Goal: Task Accomplishment & Management: Complete application form

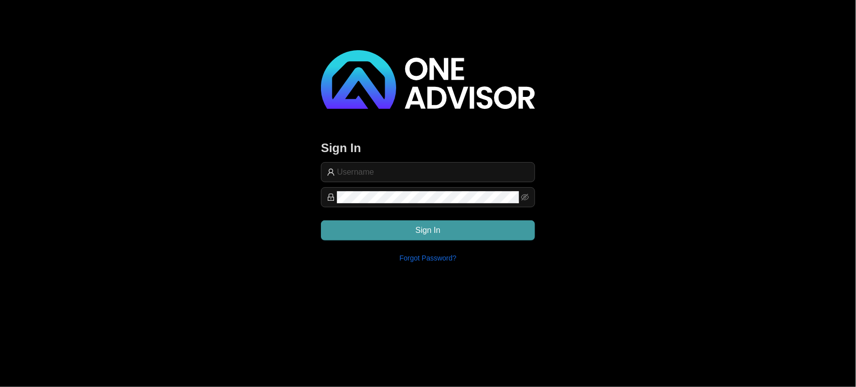
type input "[EMAIL_ADDRESS][DOMAIN_NAME]"
click at [444, 230] on button "Sign In" at bounding box center [428, 230] width 214 height 20
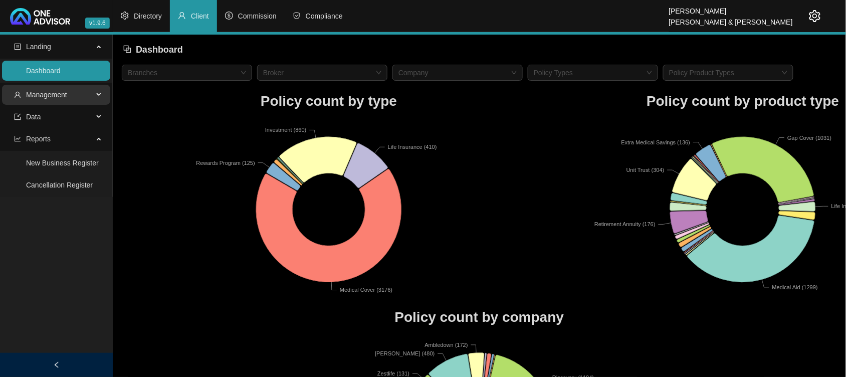
click at [81, 95] on span "Management" at bounding box center [53, 95] width 79 height 20
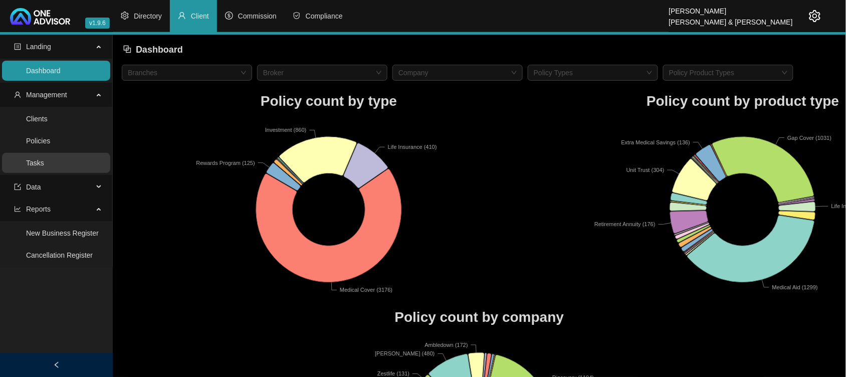
click at [44, 165] on link "Tasks" at bounding box center [35, 163] width 18 height 8
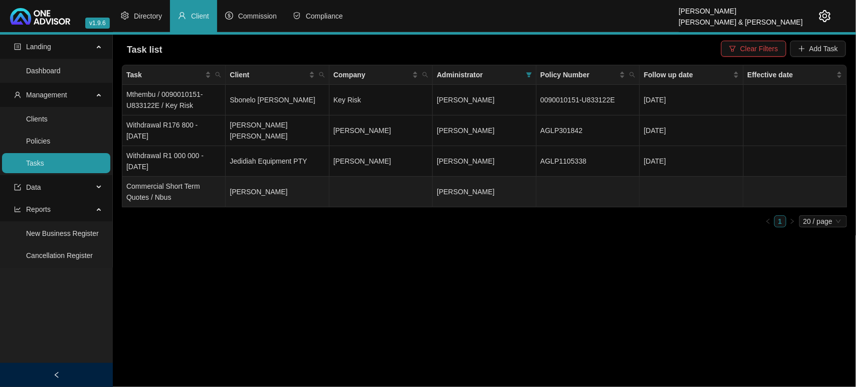
click at [314, 186] on td "[PERSON_NAME]" at bounding box center [277, 191] width 103 height 31
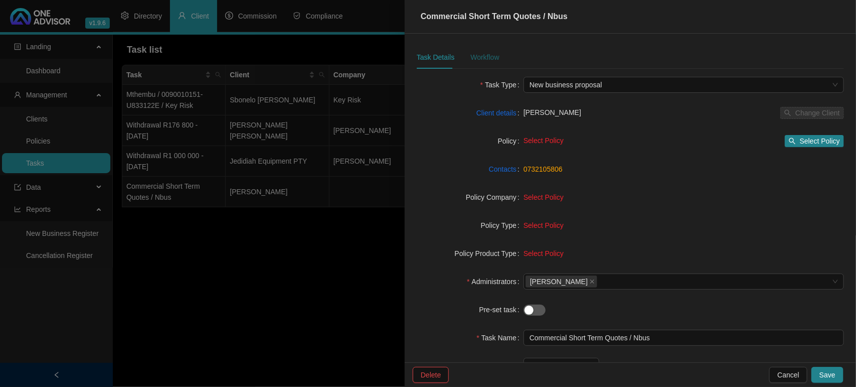
click at [482, 63] on div "Workflow" at bounding box center [484, 57] width 29 height 11
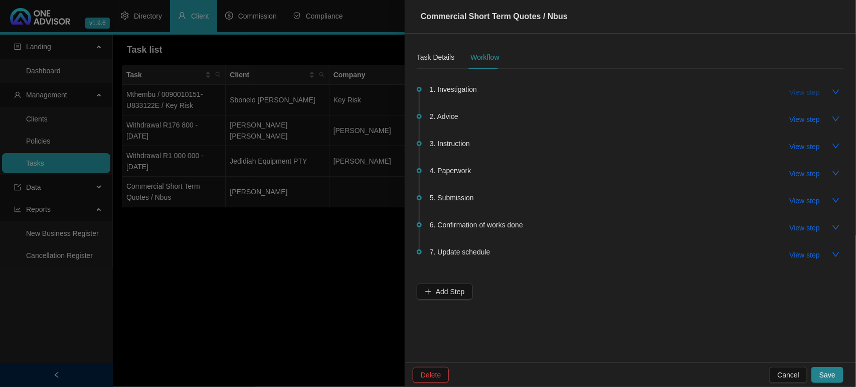
click at [799, 92] on span "View step" at bounding box center [805, 92] width 30 height 11
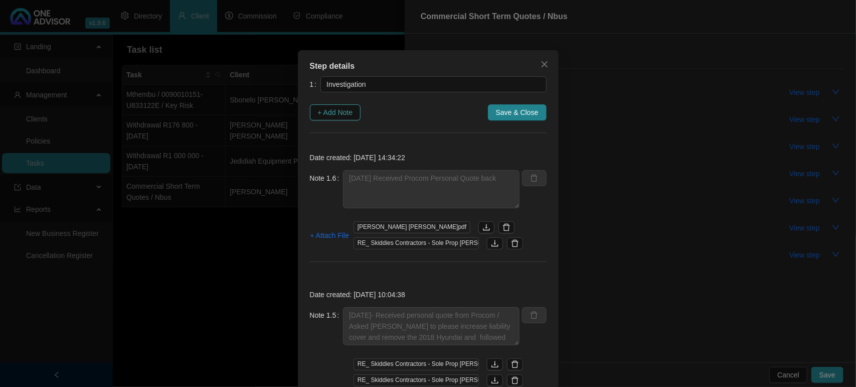
click at [327, 111] on span "+ Add Note" at bounding box center [335, 112] width 35 height 11
type textarea "[DATE] Received Procom Personal Quote back"
type textarea "[DATE]- Received personal quote from Procom / Asked [PERSON_NAME] to please inc…"
type textarea "[DATE] [PERSON_NAME] sent a whatsapp there will only be 3 vehicles the 2018 Hyu…"
type textarea "[DATE] - Emailed Old Mutual / Trisure and Procom and requested quotations"
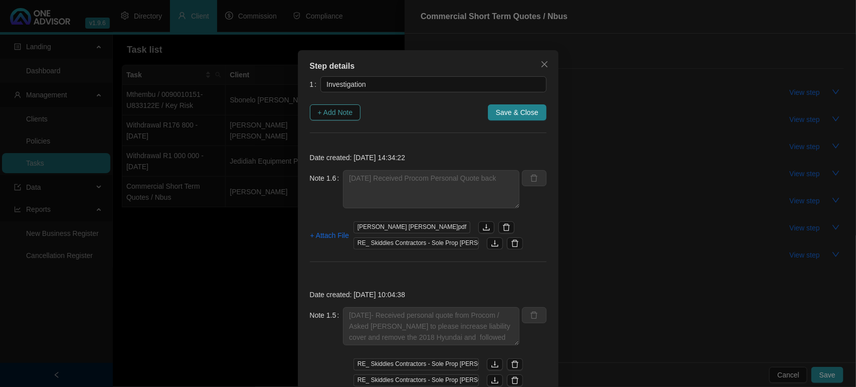
type textarea "[DATE] -15.26 - Called and Spoke to [PERSON_NAME] to gather some information 1.…"
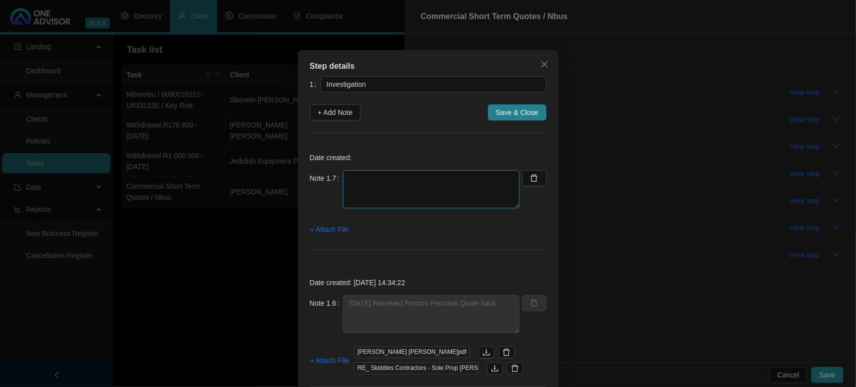
click at [398, 179] on textarea at bounding box center [431, 189] width 176 height 38
type textarea "[DATE] - Requested quote from Momentum Commercial"
click at [313, 231] on span "+ Attach File" at bounding box center [329, 229] width 39 height 11
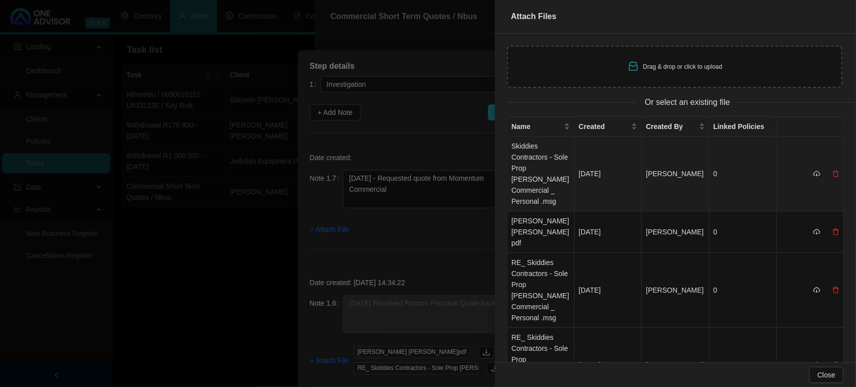
click at [540, 168] on td "Skiddies Contractors - Sole Prop [PERSON_NAME] Commercial _ Personal .msg" at bounding box center [540, 173] width 67 height 75
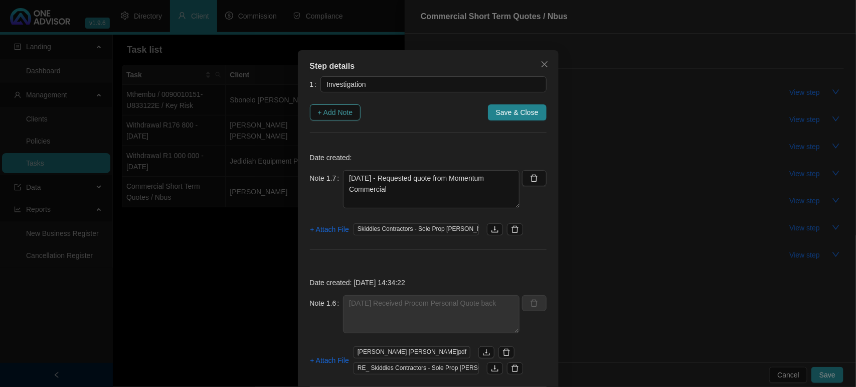
click at [334, 113] on span "+ Add Note" at bounding box center [335, 112] width 35 height 11
type textarea "[DATE] - Requested quote from Momentum Commercial"
type textarea "[DATE] Received Procom Personal Quote back"
type textarea "[DATE]- Received personal quote from Procom / Asked [PERSON_NAME] to please inc…"
type textarea "[DATE] [PERSON_NAME] sent a whatsapp there will only be 3 vehicles the 2018 Hyu…"
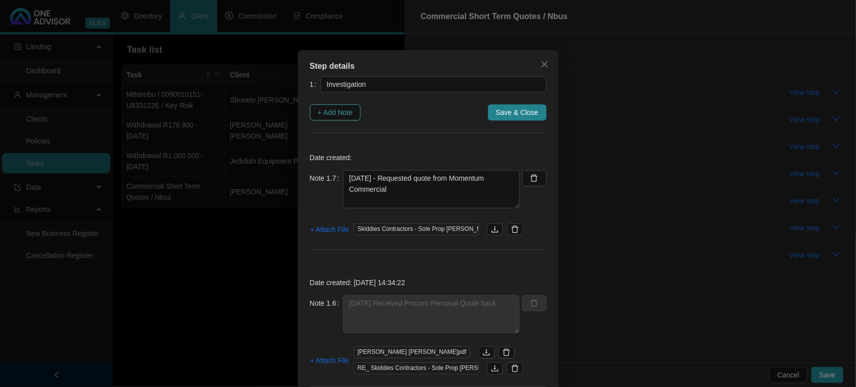
type textarea "[DATE] - Emailed Old Mutual / Trisure and Procom and requested quotations"
type textarea "[DATE] -15.26 - Called and Spoke to [PERSON_NAME] to gather some information 1.…"
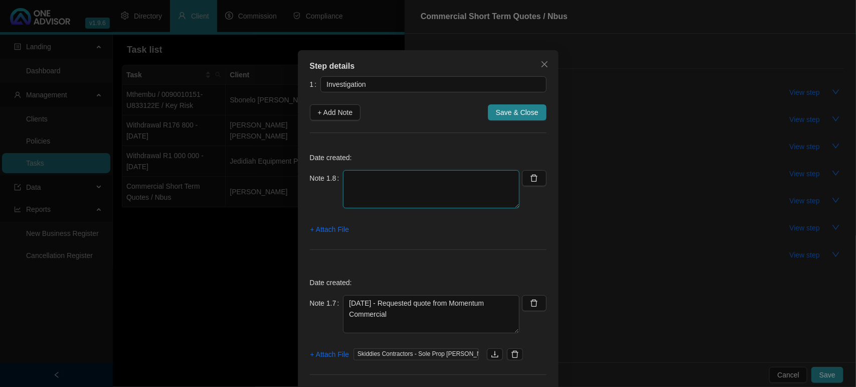
click at [355, 184] on textarea at bounding box center [431, 189] width 176 height 38
type textarea "[DATE] - Follow up on quotes from Trisure"
click at [315, 227] on span "+ Attach File" at bounding box center [329, 229] width 39 height 11
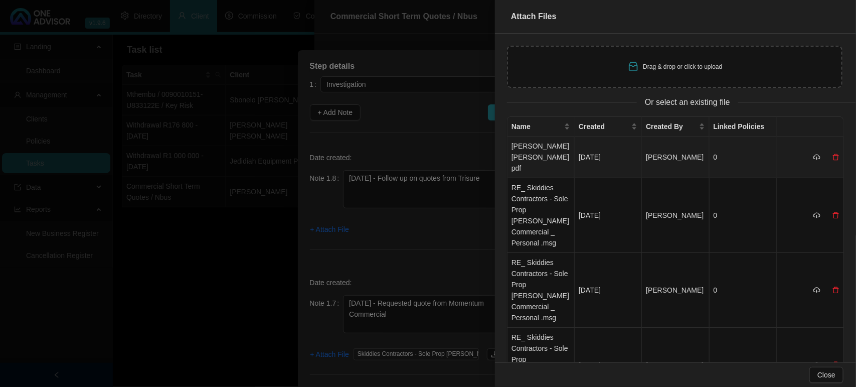
click at [530, 153] on td "[PERSON_NAME] [PERSON_NAME]pdf" at bounding box center [540, 157] width 67 height 42
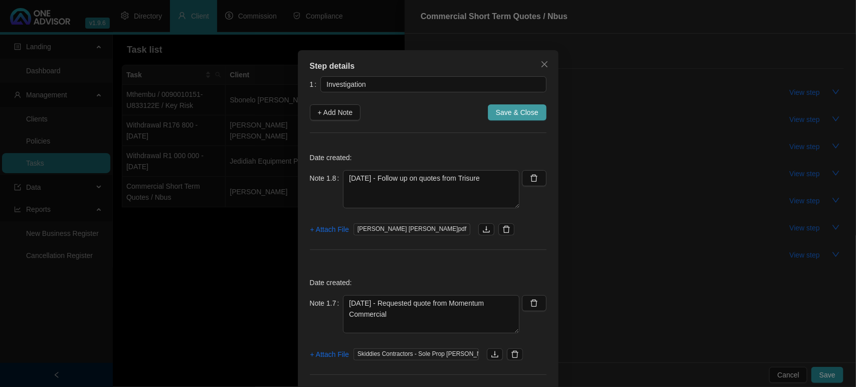
click at [507, 114] on span "Save & Close" at bounding box center [517, 112] width 43 height 11
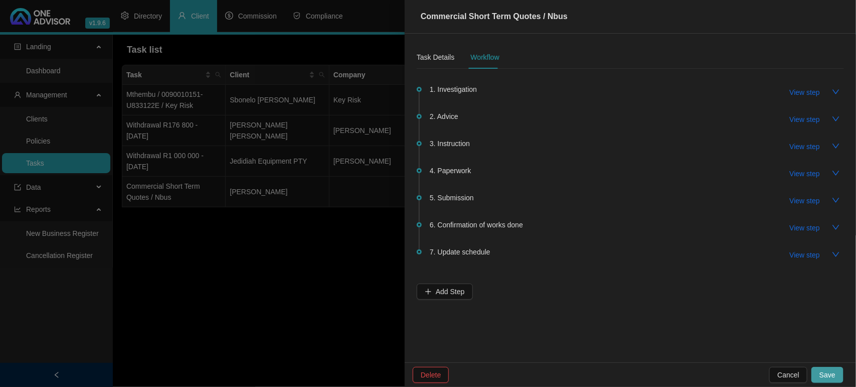
click at [842, 374] on button "Save" at bounding box center [827, 374] width 32 height 16
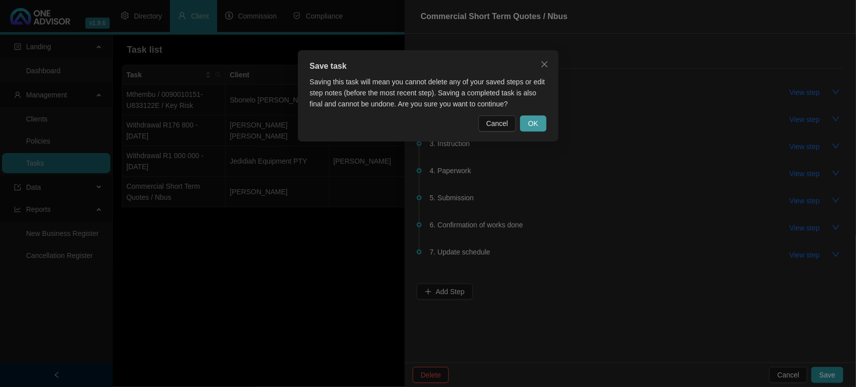
click at [543, 122] on button "OK" at bounding box center [533, 123] width 26 height 16
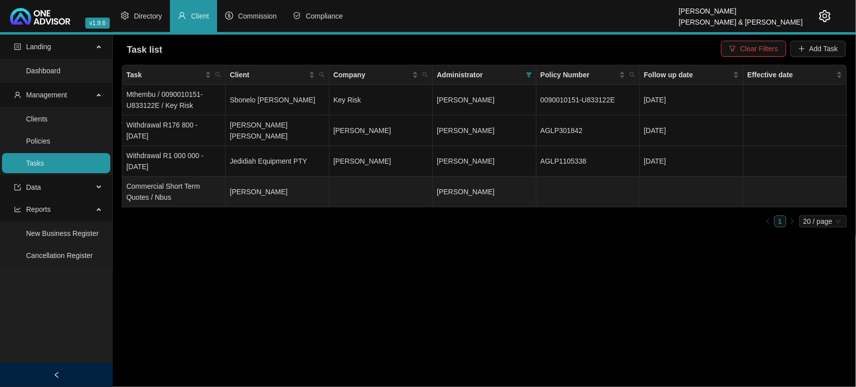
click at [175, 199] on td "Commercial Short Term Quotes / Nbus" at bounding box center [173, 191] width 103 height 31
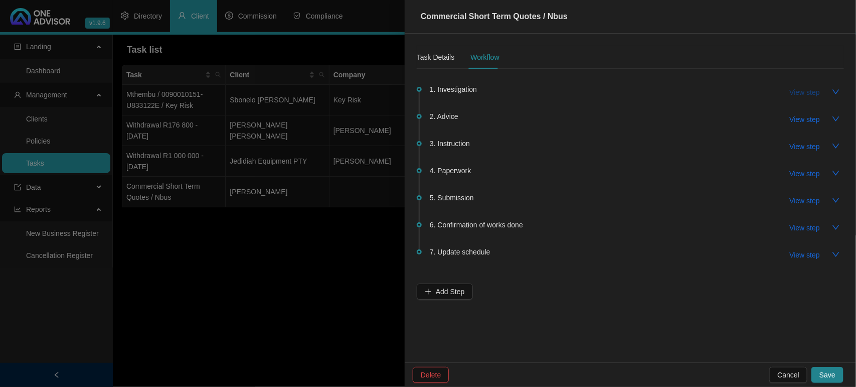
click at [818, 94] on span "View step" at bounding box center [805, 92] width 30 height 11
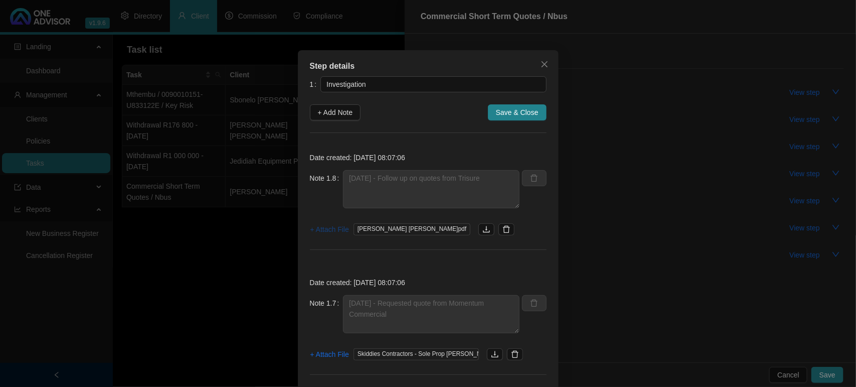
click at [324, 234] on span "+ Attach File" at bounding box center [329, 229] width 39 height 11
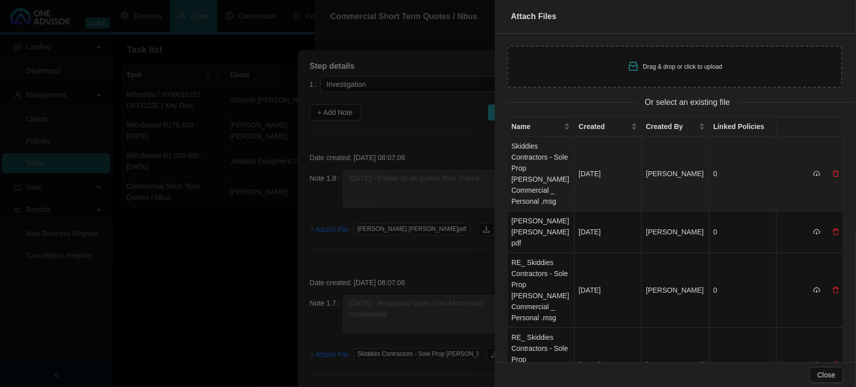
click at [711, 171] on td "0" at bounding box center [742, 173] width 67 height 75
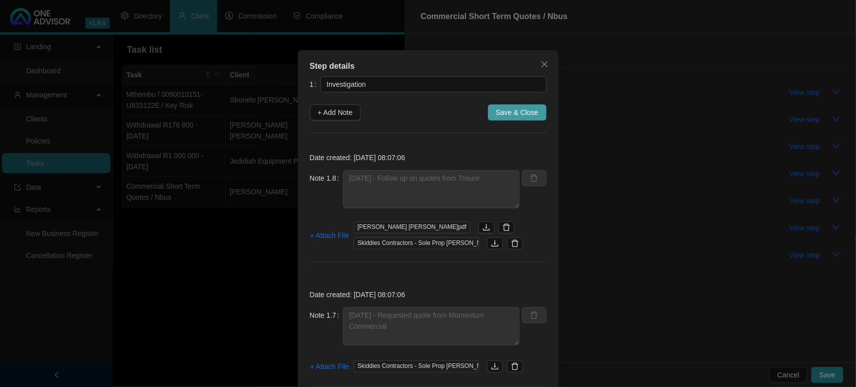
click at [527, 114] on span "Save & Close" at bounding box center [517, 112] width 43 height 11
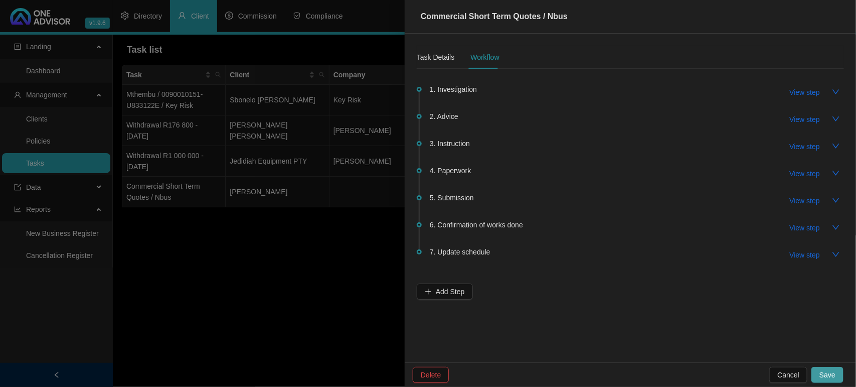
click at [830, 376] on span "Save" at bounding box center [827, 374] width 16 height 11
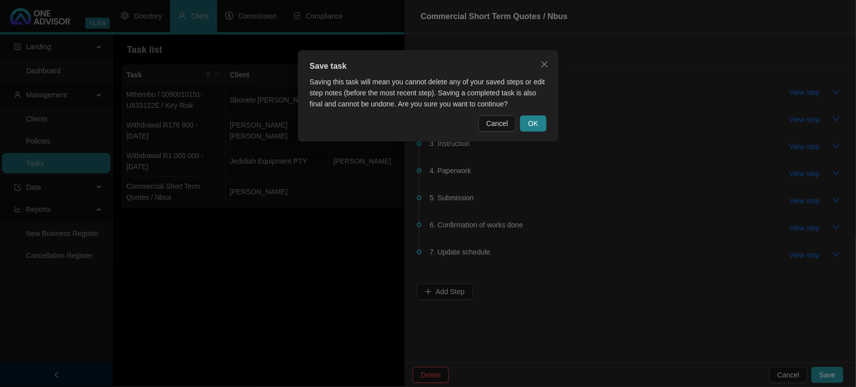
click at [537, 134] on div "Save task Saving this task will mean you cannot delete any of your saved steps …" at bounding box center [428, 95] width 261 height 91
click at [537, 124] on span "OK" at bounding box center [533, 123] width 10 height 11
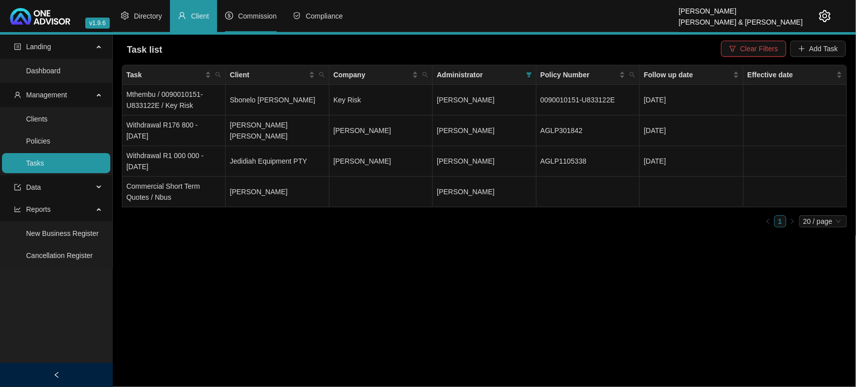
click at [249, 16] on span "Commission" at bounding box center [257, 16] width 39 height 8
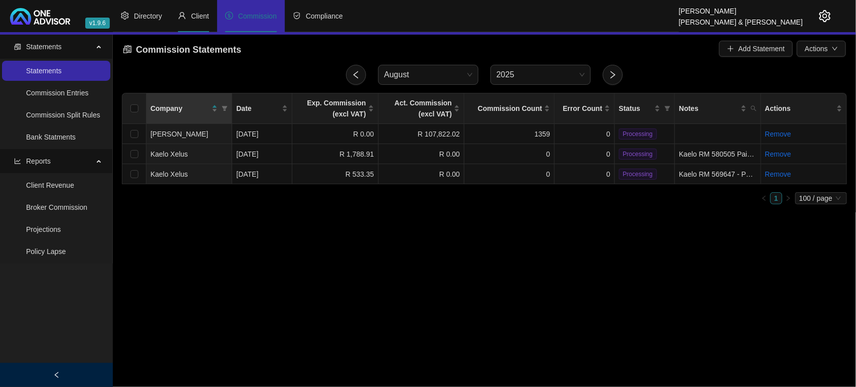
click at [197, 15] on span "Client" at bounding box center [200, 16] width 18 height 8
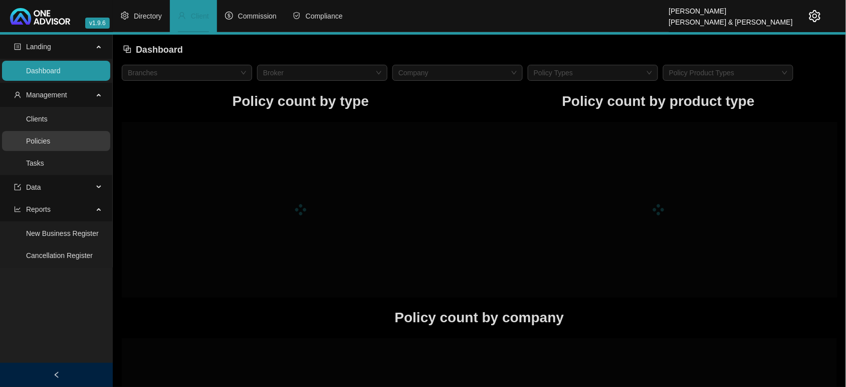
click at [39, 145] on link "Policies" at bounding box center [38, 141] width 24 height 8
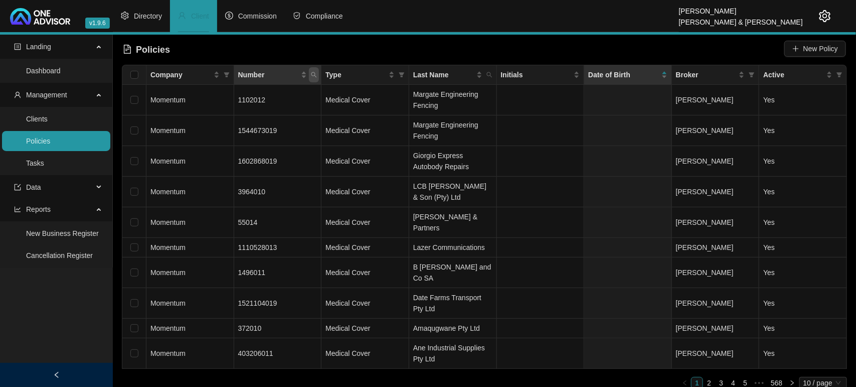
click at [312, 77] on icon "search" at bounding box center [314, 75] width 6 height 6
click at [48, 119] on link "Clients" at bounding box center [37, 119] width 22 height 8
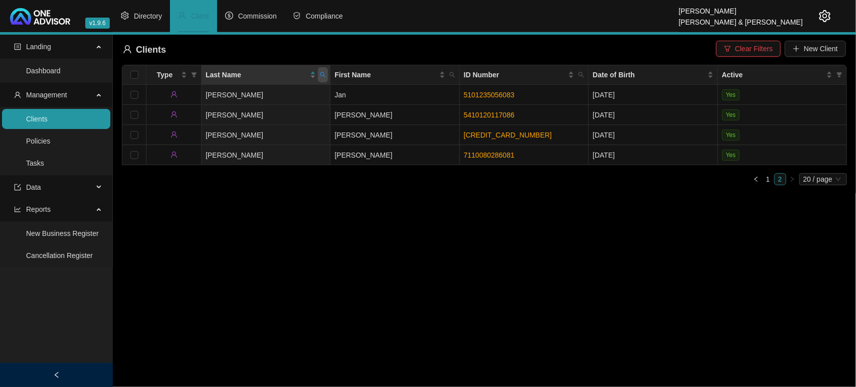
click at [321, 75] on icon "search" at bounding box center [323, 75] width 6 height 6
type input "[PERSON_NAME]"
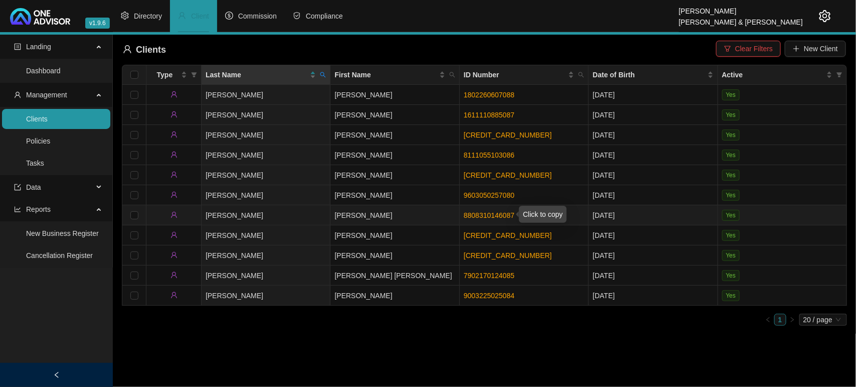
click at [471, 216] on link "8808310146087" at bounding box center [489, 215] width 51 height 8
click at [480, 216] on link "8808310146087" at bounding box center [489, 215] width 51 height 8
click at [266, 216] on td "[PERSON_NAME]" at bounding box center [266, 215] width 129 height 20
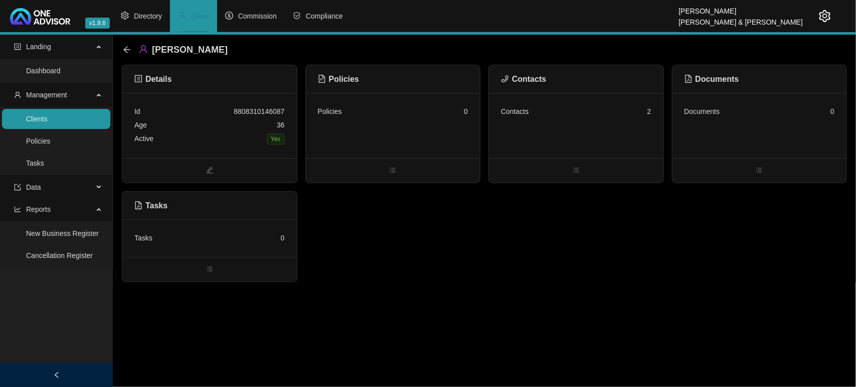
click at [560, 149] on div "Contacts 2" at bounding box center [576, 125] width 174 height 65
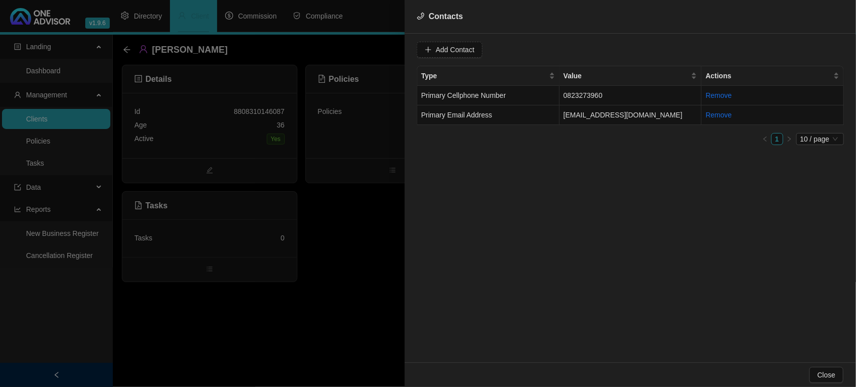
click at [359, 212] on div at bounding box center [428, 193] width 856 height 387
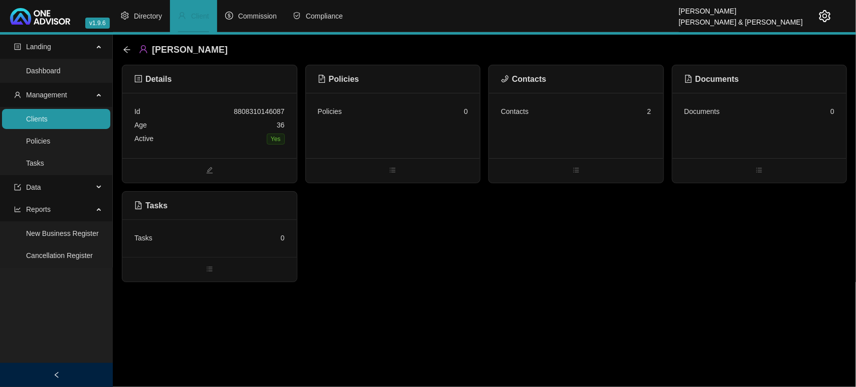
click at [379, 141] on div "Policies 0" at bounding box center [393, 125] width 174 height 65
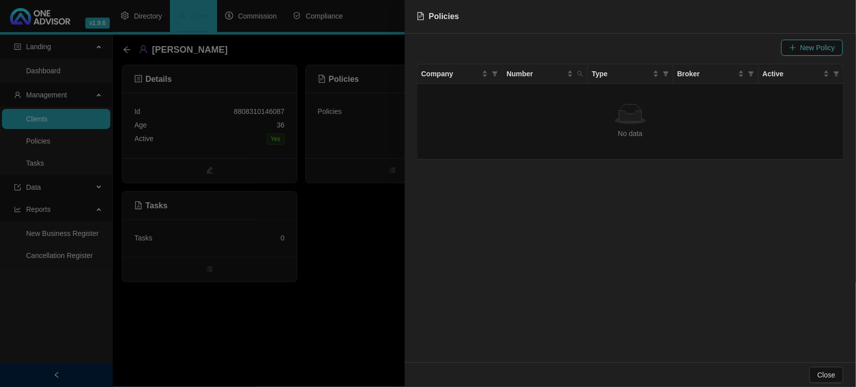
click at [800, 48] on button "New Policy" at bounding box center [812, 48] width 62 height 16
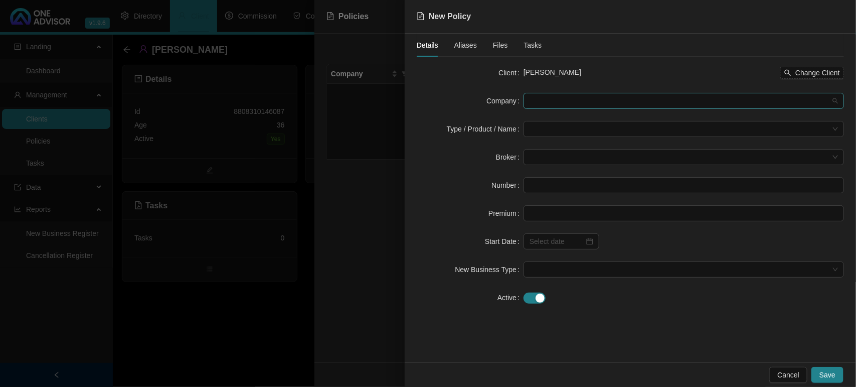
click at [577, 104] on span at bounding box center [683, 100] width 308 height 15
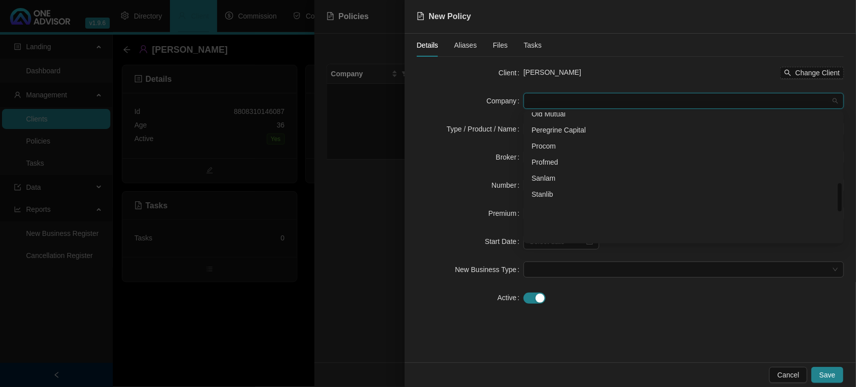
scroll to position [439, 0]
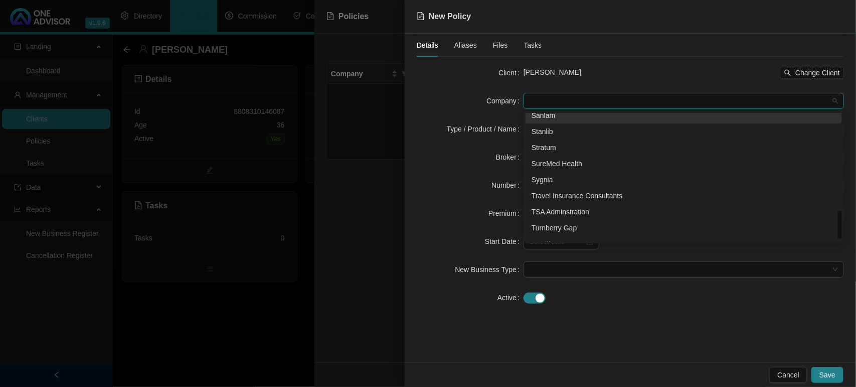
click at [545, 121] on div "Sanlam" at bounding box center [683, 115] width 316 height 16
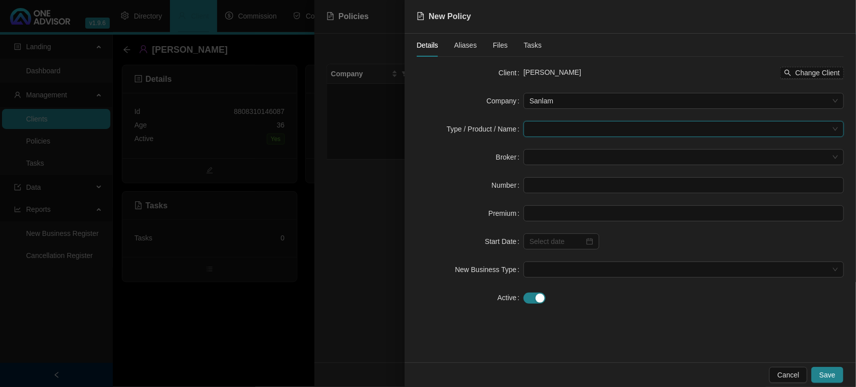
click at [544, 126] on input "search" at bounding box center [678, 128] width 299 height 15
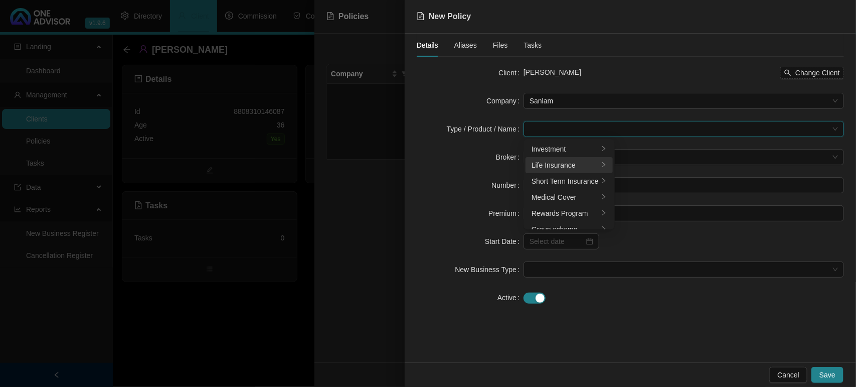
click at [550, 161] on div "Life Insurance" at bounding box center [564, 164] width 67 height 11
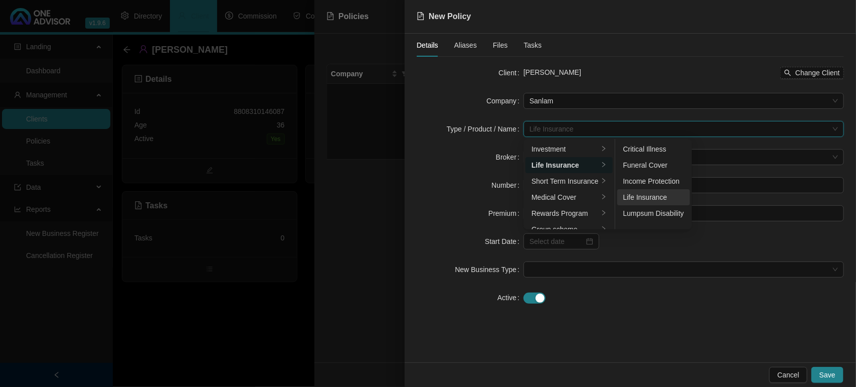
click at [636, 194] on div "Life Insurance" at bounding box center [653, 197] width 61 height 11
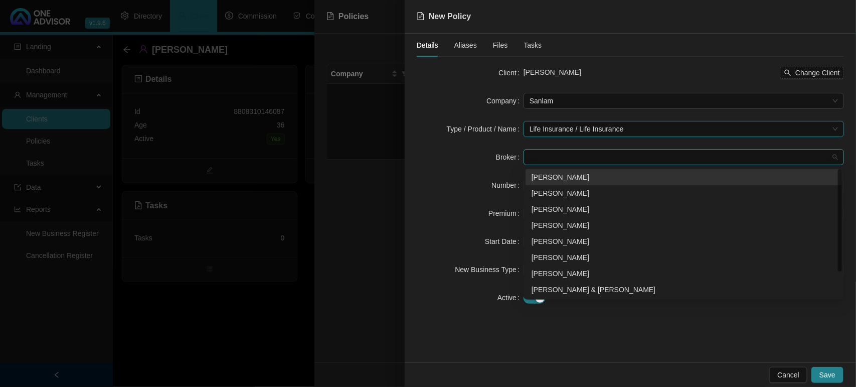
click at [537, 159] on span at bounding box center [683, 156] width 308 height 15
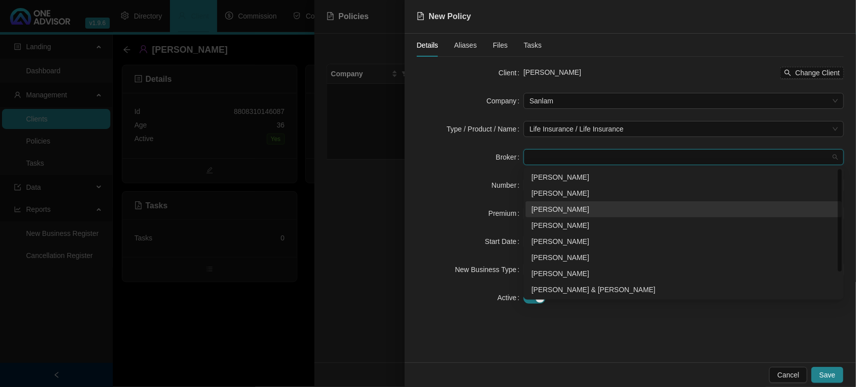
click at [555, 214] on div "[PERSON_NAME]" at bounding box center [683, 209] width 304 height 11
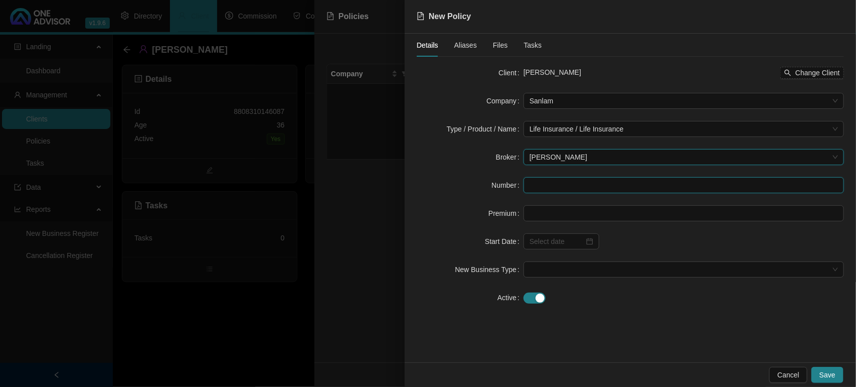
click at [541, 187] on input "text" at bounding box center [683, 185] width 320 height 16
click at [527, 185] on input "text" at bounding box center [683, 185] width 320 height 16
paste input "47094915X7"
type input "047094915X7"
click at [575, 211] on input at bounding box center [683, 213] width 319 height 15
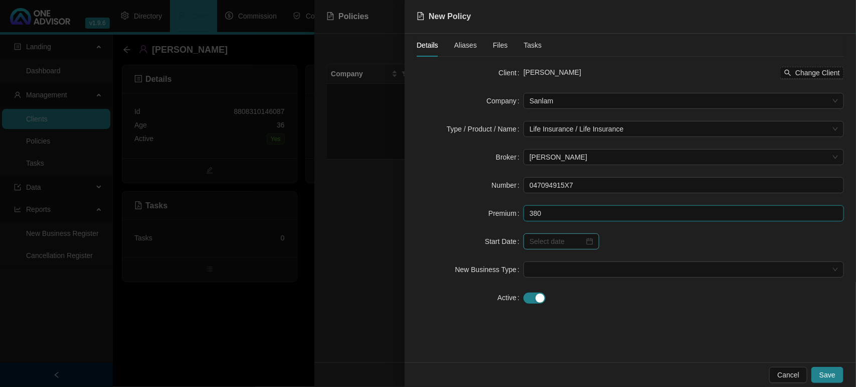
click at [593, 243] on div at bounding box center [561, 241] width 76 height 16
type input "380.00"
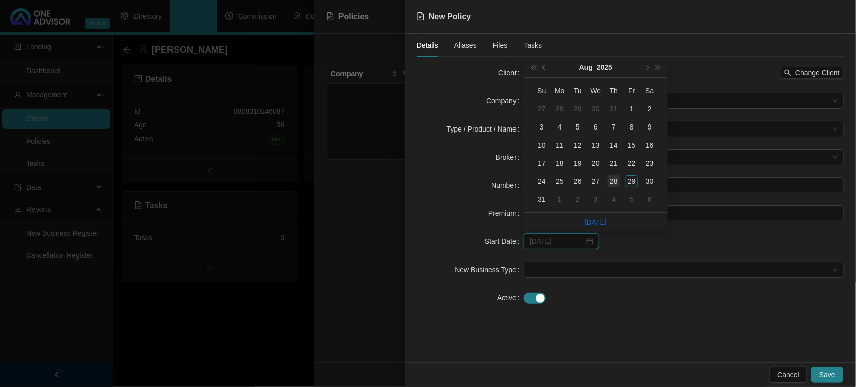
type input "[DATE]"
click at [615, 178] on div "28" at bounding box center [614, 181] width 12 height 12
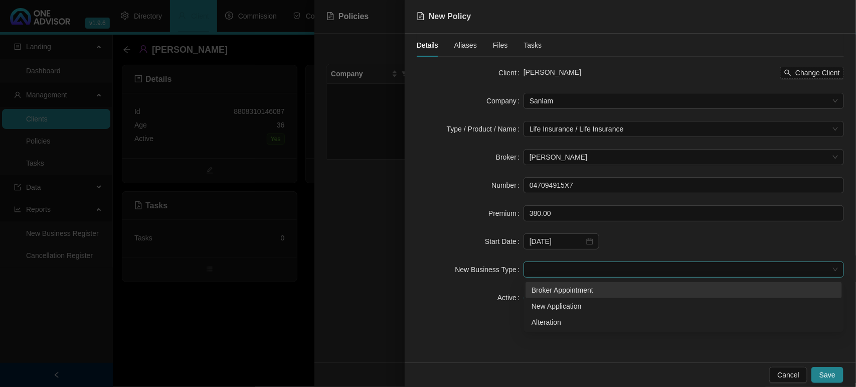
click at [578, 273] on span at bounding box center [683, 269] width 308 height 15
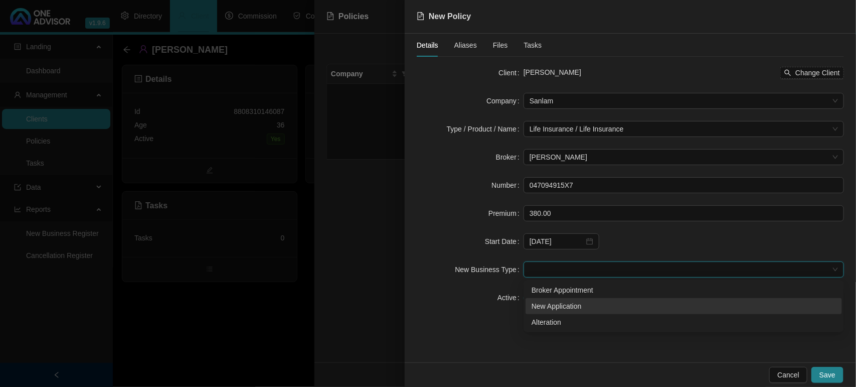
click at [572, 299] on div "New Application" at bounding box center [683, 306] width 316 height 16
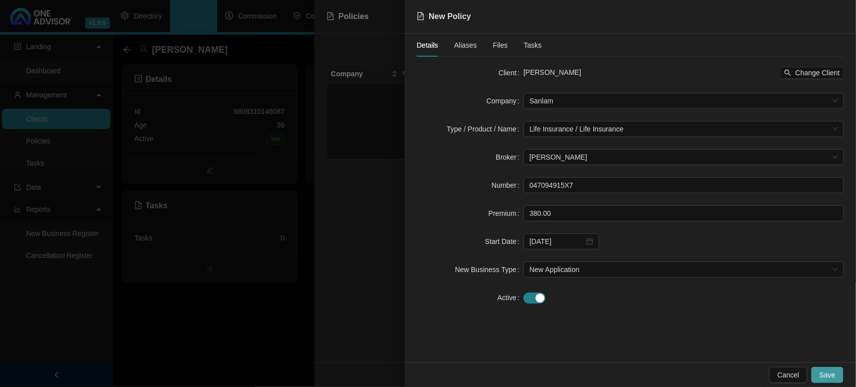
click at [834, 378] on span "Save" at bounding box center [827, 374] width 16 height 11
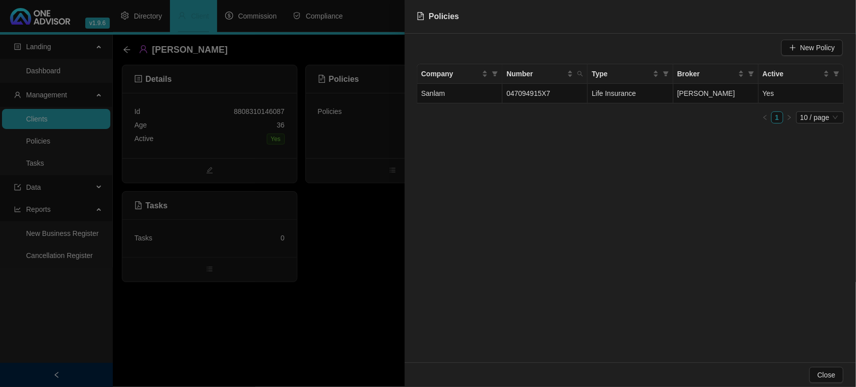
click at [307, 277] on div at bounding box center [428, 193] width 856 height 387
